Goal: Information Seeking & Learning: Learn about a topic

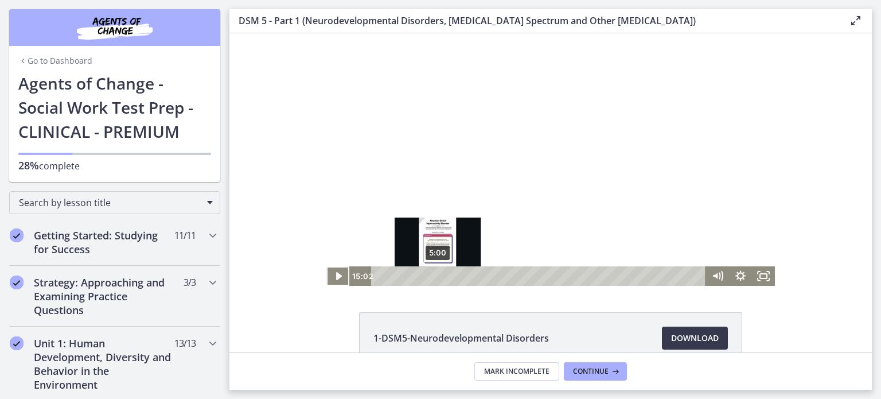
scroll to position [396, 0]
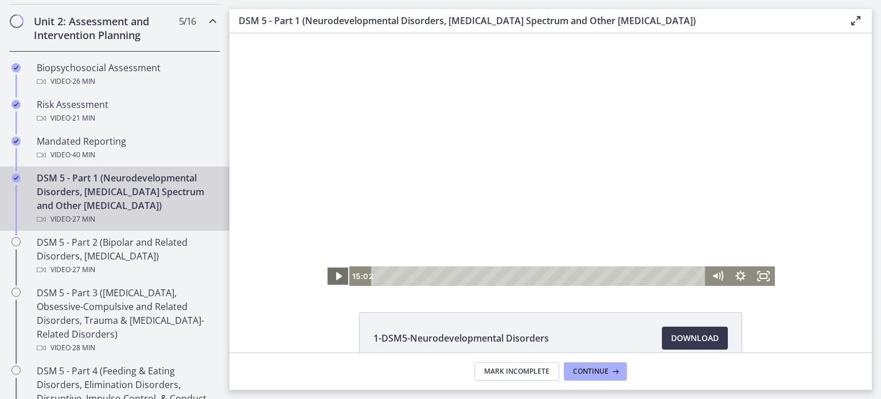
click at [335, 272] on icon "Play Video" at bounding box center [338, 275] width 23 height 19
click at [760, 276] on icon "Fullscreen" at bounding box center [764, 276] width 28 height 24
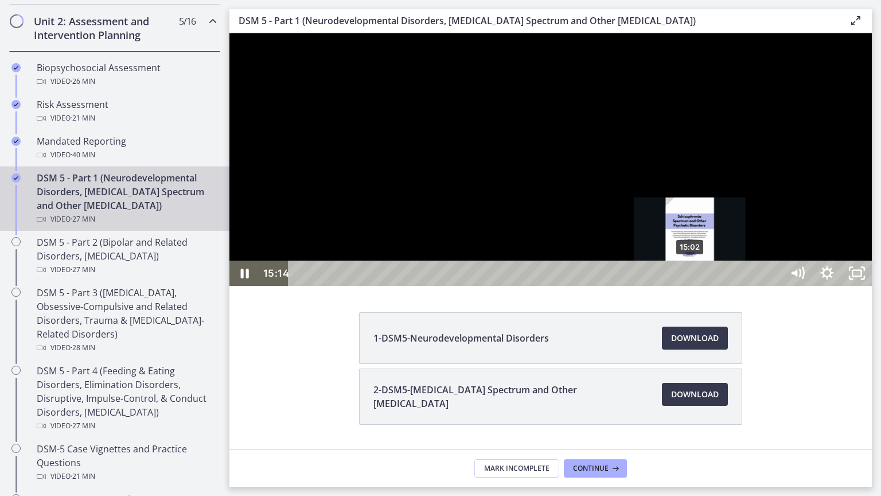
click at [690, 278] on div "Playbar" at bounding box center [694, 273] width 9 height 9
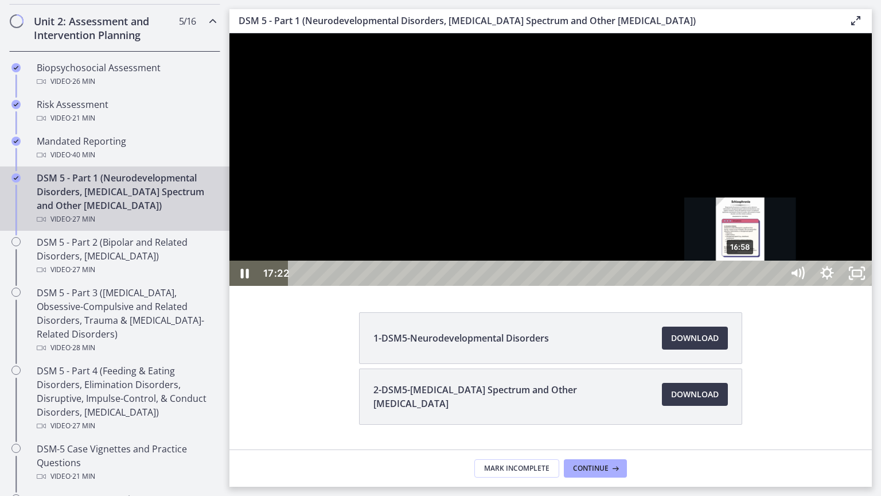
click at [741, 286] on div "16:58" at bounding box center [537, 272] width 476 height 25
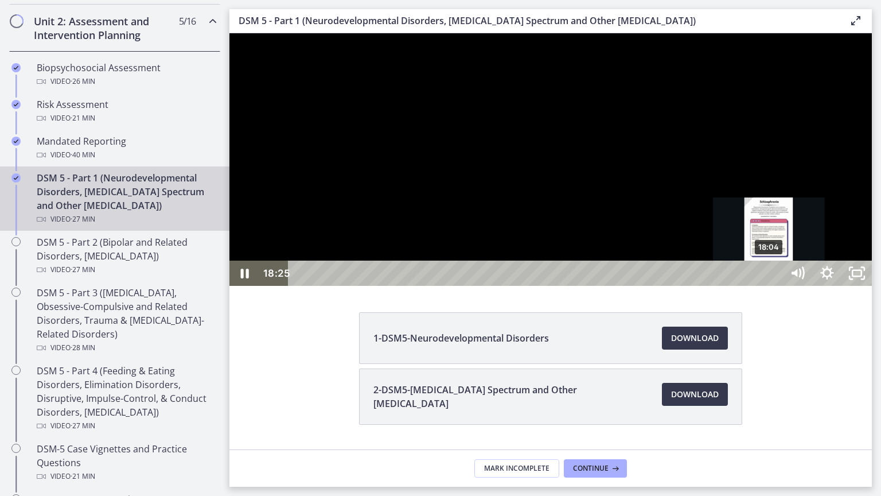
click at [770, 286] on div "18:04" at bounding box center [537, 272] width 476 height 25
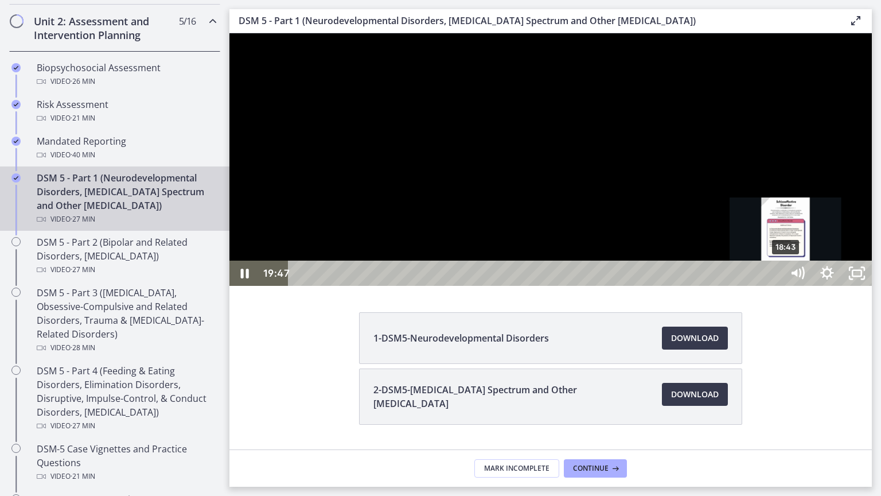
click at [775, 286] on div "18:43" at bounding box center [537, 272] width 476 height 25
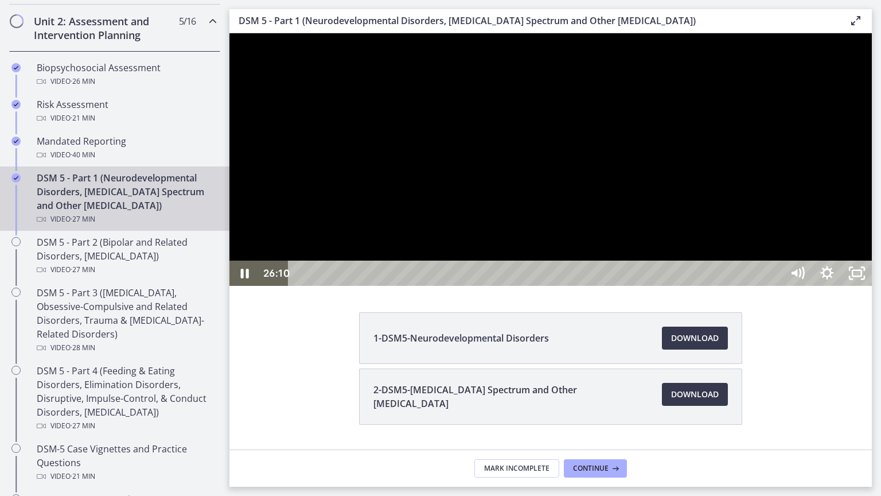
click at [775, 286] on div "26:10" at bounding box center [537, 272] width 476 height 25
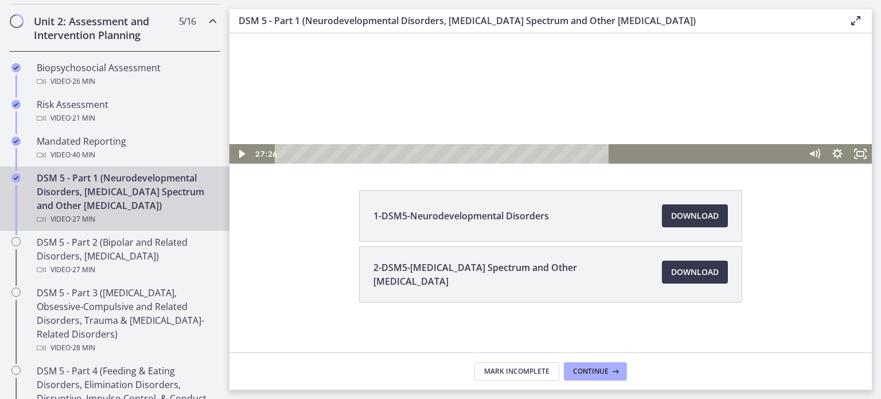
scroll to position [126, 0]
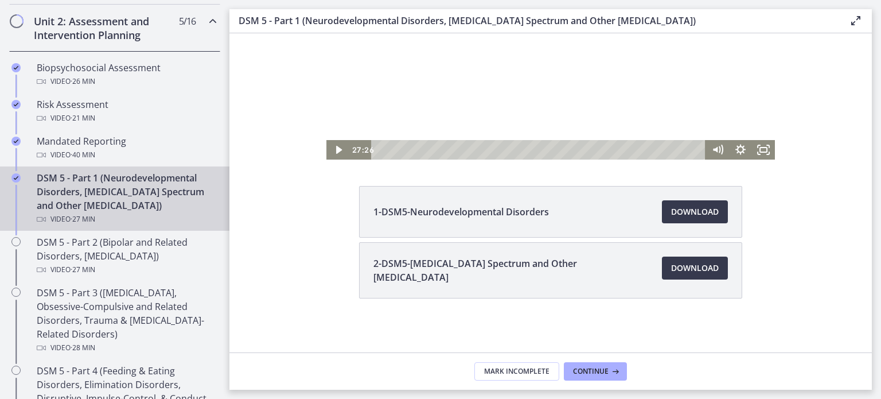
drag, startPoint x: 1064, startPoint y: -87, endPoint x: 252, endPoint y: 54, distance: 824.7
click at [252, 54] on div "Click for sound @keyframes VOLUME_SMALL_WAVE_FLASH { 0% { opacity: 0; } 33% { o…" at bounding box center [550, 33] width 642 height 252
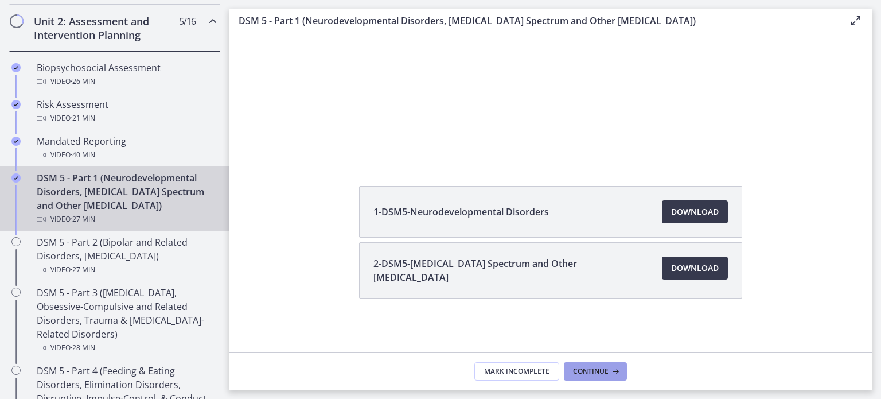
click at [606, 374] on span "Continue" at bounding box center [591, 370] width 36 height 9
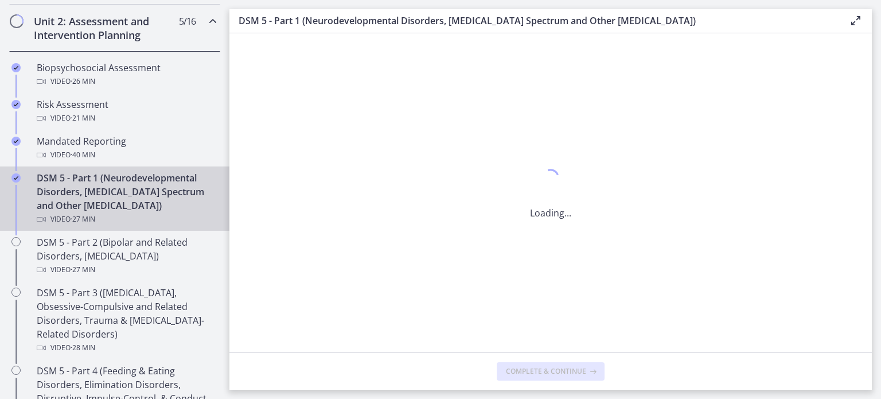
scroll to position [0, 0]
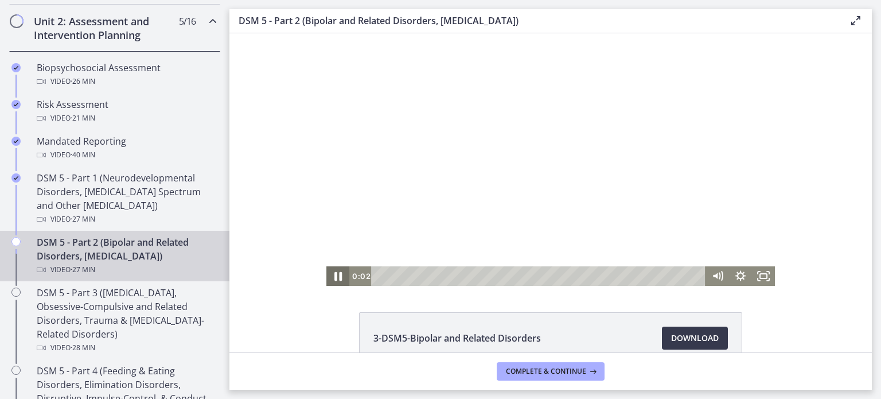
click at [335, 272] on icon "Pause" at bounding box center [337, 276] width 7 height 9
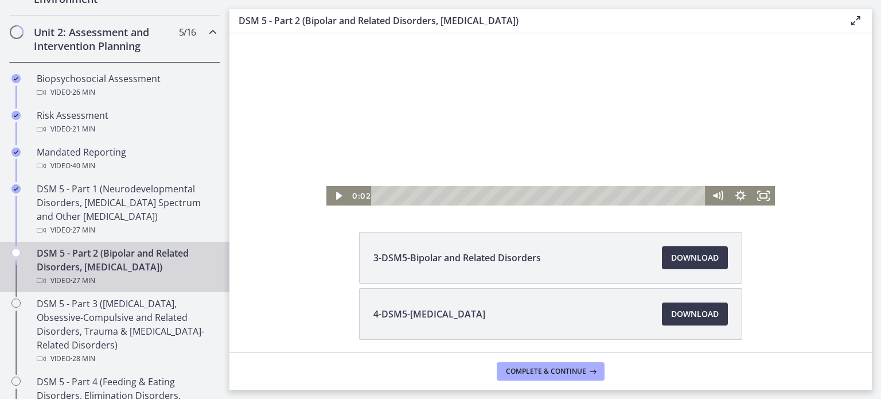
scroll to position [122, 0]
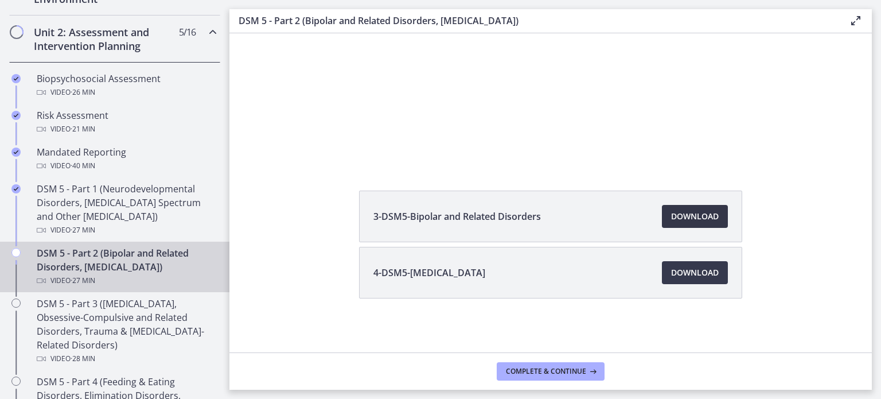
click at [684, 217] on span "Download Opens in a new window" at bounding box center [695, 216] width 48 height 14
click at [692, 277] on span "Download Opens in a new window" at bounding box center [695, 273] width 48 height 14
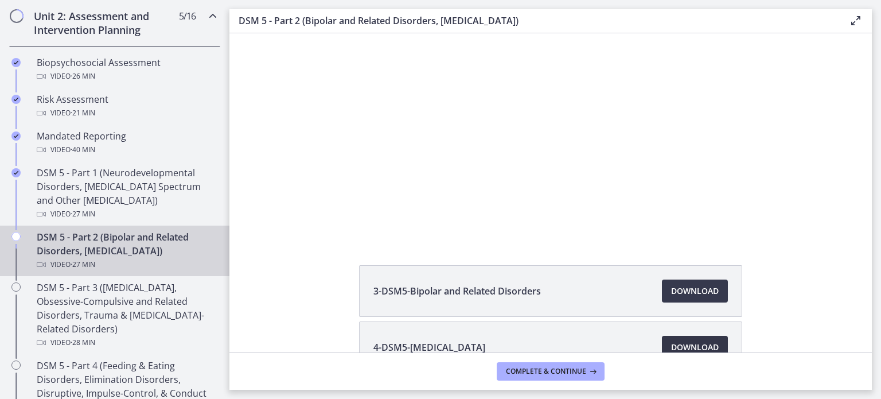
scroll to position [402, 0]
